Goal: Task Accomplishment & Management: Use online tool/utility

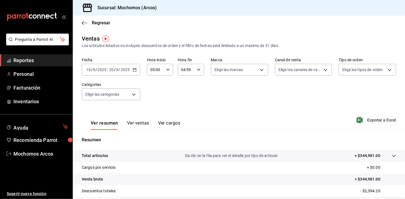
click at [16, 62] on span "Reportes" at bounding box center [40, 60] width 55 height 8
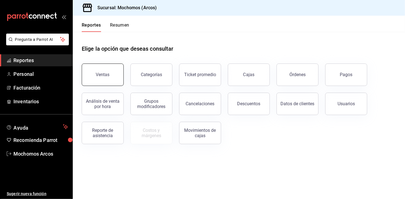
click at [114, 82] on button "Ventas" at bounding box center [103, 74] width 42 height 22
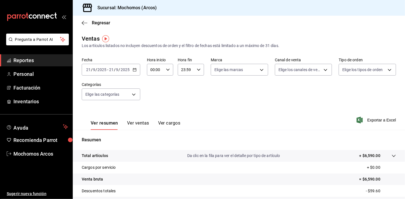
click at [134, 70] on icon "button" at bounding box center [135, 70] width 4 height 4
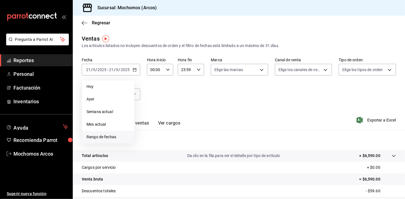
click at [110, 133] on li "Rango de fechas" at bounding box center [108, 137] width 52 height 13
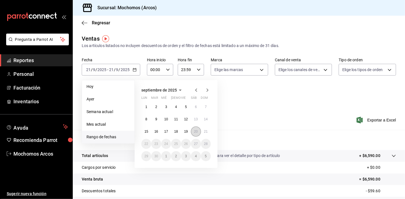
click at [195, 134] on button "20" at bounding box center [196, 131] width 10 height 10
click at [209, 131] on button "21" at bounding box center [206, 131] width 10 height 10
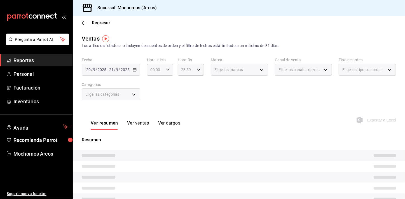
click at [239, 115] on div "Ver resumen Ver ventas Ver cargos Exportar a Excel" at bounding box center [239, 118] width 332 height 23
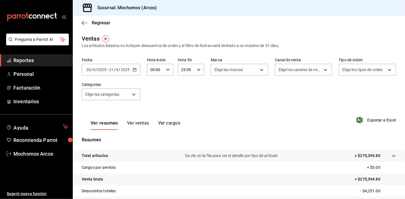
click at [168, 70] on icon "button" at bounding box center [168, 70] width 4 height 4
click at [154, 111] on span "02" at bounding box center [153, 110] width 4 height 4
type input "02:00"
click at [154, 111] on span "05" at bounding box center [153, 110] width 4 height 4
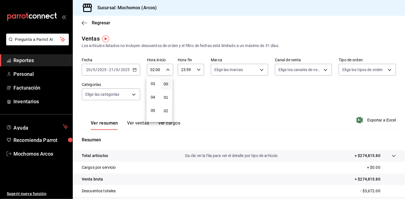
type input "05:00"
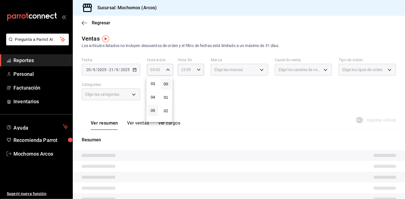
click at [214, 106] on div at bounding box center [202, 99] width 405 height 199
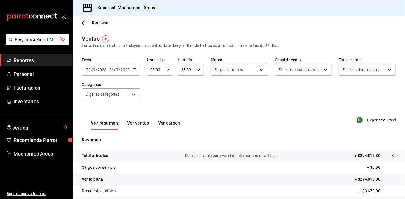
click at [207, 66] on div "Fecha [DATE] [DATE] - [DATE] [DATE] Hora inicio 05:00 Hora inicio Hora fin 23:5…" at bounding box center [239, 82] width 314 height 49
click at [198, 69] on icon "button" at bounding box center [199, 70] width 4 height 4
click at [185, 89] on span "21" at bounding box center [183, 88] width 4 height 4
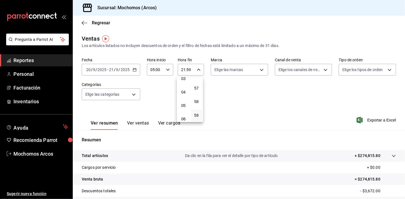
click at [185, 89] on button "04" at bounding box center [183, 91] width 11 height 11
type input "04:59"
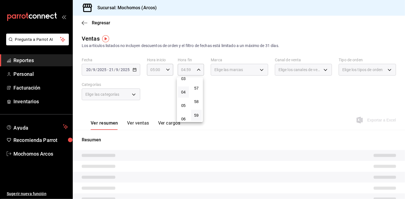
click at [263, 95] on div at bounding box center [202, 99] width 405 height 199
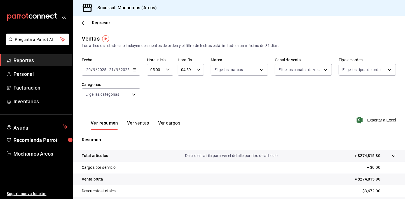
click at [41, 61] on span "Reportes" at bounding box center [40, 60] width 55 height 8
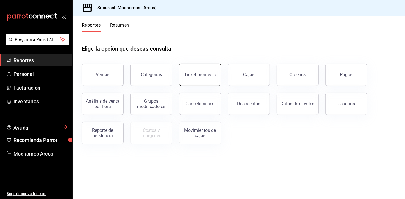
click at [215, 78] on button "Ticket promedio" at bounding box center [200, 74] width 42 height 22
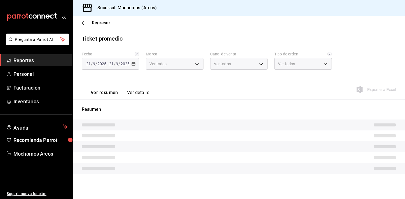
type input "dd36a3dd-8c35-4563-bc3a-0ae6137ce787"
type input "PARROT,UBER_EATS,RAPPI,DIDI_FOOD,ONLINE"
type input "c6b8ee8d-4955-4723-bae1-372b147e207b,27be71f3-ce18-4cfa-bd3b-e966efc6a73f,EXTER…"
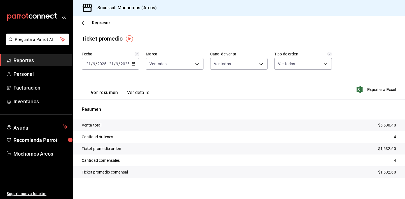
click at [134, 62] on div "[DATE] [DATE] - [DATE] [DATE]" at bounding box center [110, 64] width 57 height 12
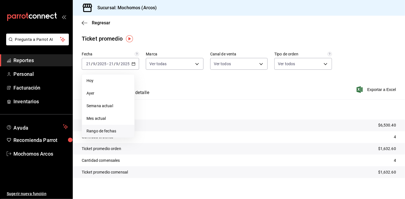
click at [117, 127] on li "Rango de fechas" at bounding box center [108, 131] width 52 height 13
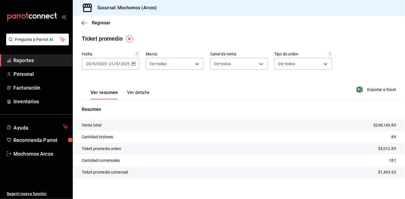
scroll to position [3, 0]
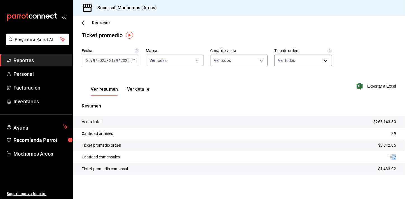
drag, startPoint x: 387, startPoint y: 159, endPoint x: 393, endPoint y: 158, distance: 6.0
click at [393, 158] on tr "Cantidad comensales 187" at bounding box center [239, 157] width 332 height 12
click at [24, 61] on span "Reportes" at bounding box center [40, 60] width 55 height 8
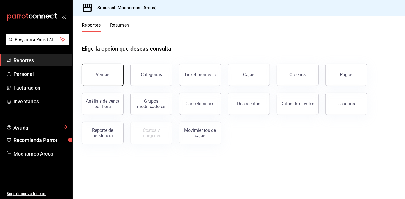
click at [121, 71] on button "Ventas" at bounding box center [103, 74] width 42 height 22
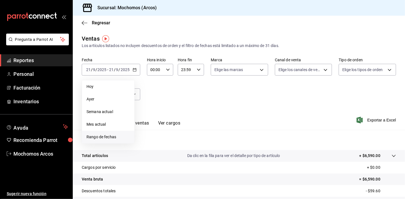
click at [109, 137] on span "Rango de fechas" at bounding box center [107, 137] width 43 height 6
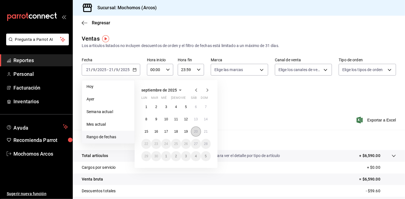
click at [195, 133] on abbr "20" at bounding box center [196, 131] width 4 height 4
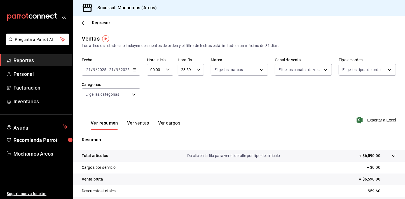
click at [135, 70] on \(Stroke\) "button" at bounding box center [134, 69] width 3 height 3
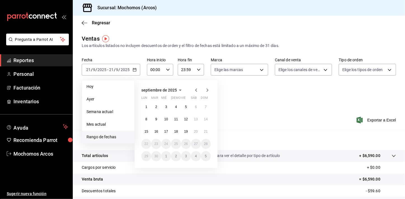
click at [112, 136] on span "Rango de fechas" at bounding box center [107, 137] width 43 height 6
click at [195, 135] on button "20" at bounding box center [196, 131] width 10 height 10
click at [204, 134] on button "21" at bounding box center [206, 131] width 10 height 10
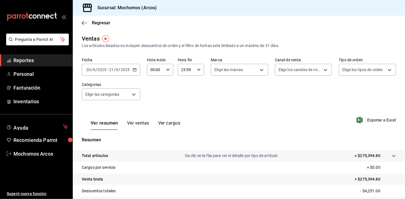
click at [171, 67] on div "00:00 Hora inicio" at bounding box center [160, 70] width 26 height 12
click at [154, 110] on span "02" at bounding box center [153, 110] width 4 height 4
click at [154, 110] on span "05" at bounding box center [153, 110] width 4 height 4
type input "05:00"
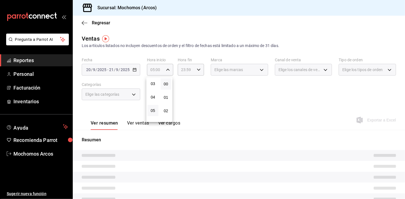
click at [208, 95] on div at bounding box center [202, 99] width 405 height 199
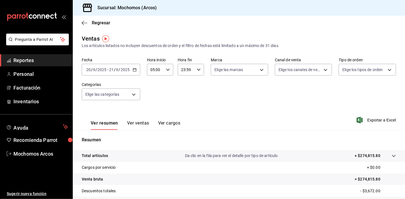
click at [197, 68] on icon "button" at bounding box center [199, 70] width 4 height 4
click at [186, 83] on button "21" at bounding box center [183, 88] width 11 height 11
type input "21:59"
click at [186, 83] on button "05" at bounding box center [183, 84] width 11 height 11
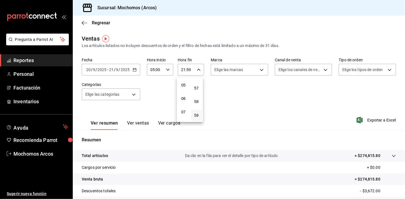
type input "05:59"
click at [186, 83] on button "04" at bounding box center [183, 83] width 11 height 11
type input "04:59"
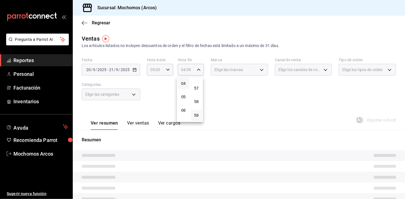
click at [233, 91] on div at bounding box center [202, 99] width 405 height 199
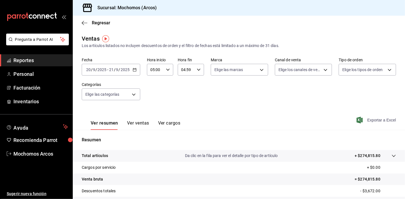
click at [377, 117] on span "Exportar a Excel" at bounding box center [376, 120] width 38 height 7
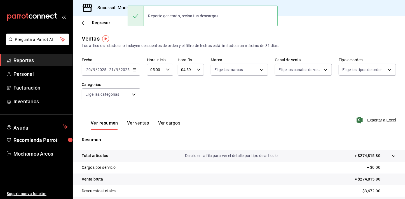
click at [35, 60] on span "Reportes" at bounding box center [40, 60] width 55 height 8
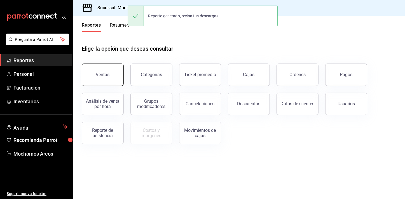
click at [112, 75] on button "Ventas" at bounding box center [103, 74] width 42 height 22
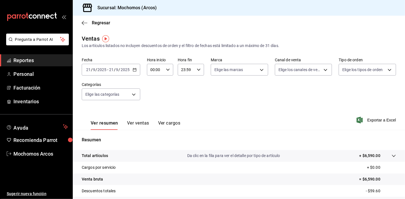
click at [133, 70] on icon "button" at bounding box center [135, 70] width 4 height 4
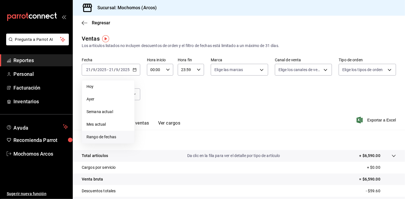
click at [107, 138] on span "Rango de fechas" at bounding box center [107, 137] width 43 height 6
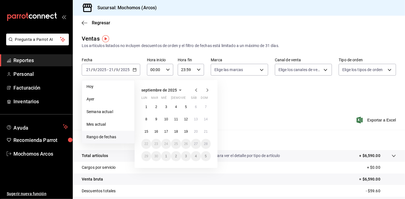
click at [148, 132] on button "15" at bounding box center [146, 131] width 10 height 10
click at [204, 133] on abbr "21" at bounding box center [206, 131] width 4 height 4
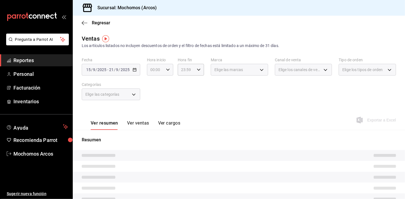
click at [168, 68] on icon "button" at bounding box center [168, 70] width 4 height 4
click at [152, 99] on span "01" at bounding box center [153, 97] width 4 height 4
type input "01:00"
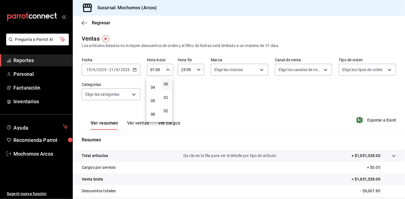
scroll to position [61, 0]
click at [152, 99] on button "06" at bounding box center [152, 103] width 11 height 11
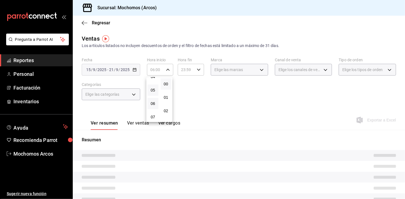
click at [149, 91] on button "05" at bounding box center [152, 89] width 11 height 11
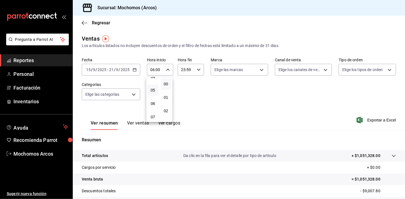
type input "05:00"
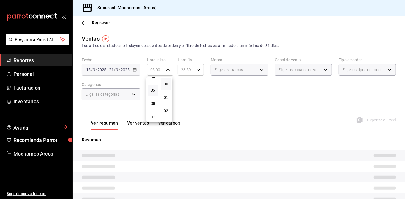
click at [196, 68] on div at bounding box center [202, 99] width 405 height 199
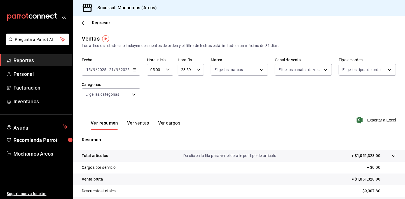
click at [200, 69] on div "23:59 Hora fin" at bounding box center [191, 70] width 26 height 12
click at [182, 88] on span "21" at bounding box center [183, 88] width 4 height 4
type input "21:59"
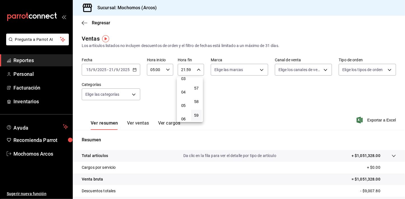
click at [182, 88] on button "04" at bounding box center [183, 91] width 11 height 11
type input "04:59"
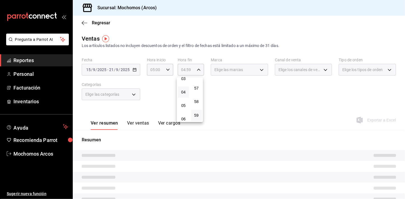
click at [224, 105] on div at bounding box center [202, 99] width 405 height 199
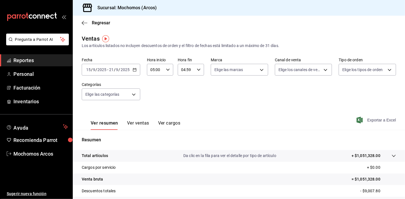
click at [377, 117] on span "Exportar a Excel" at bounding box center [376, 120] width 38 height 7
